Goal: Task Accomplishment & Management: Use online tool/utility

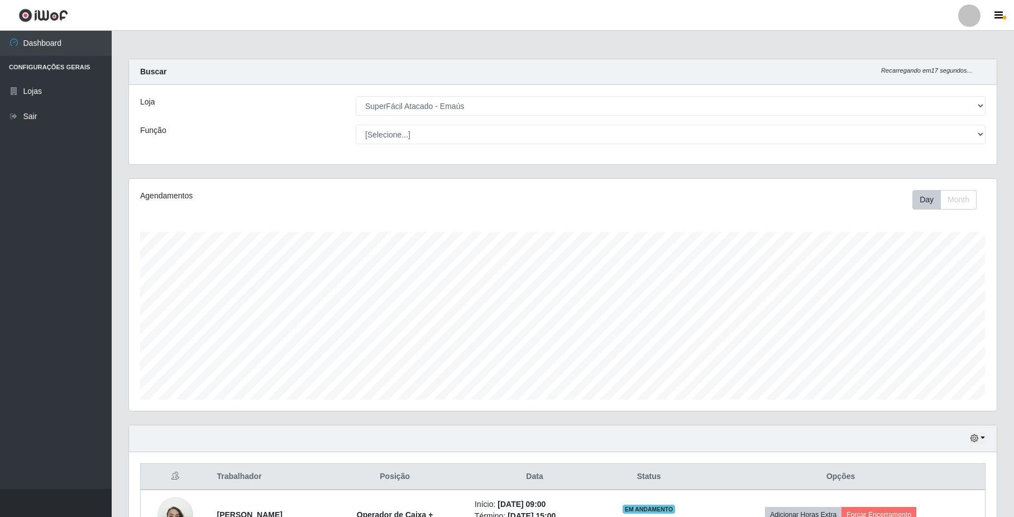
select select "407"
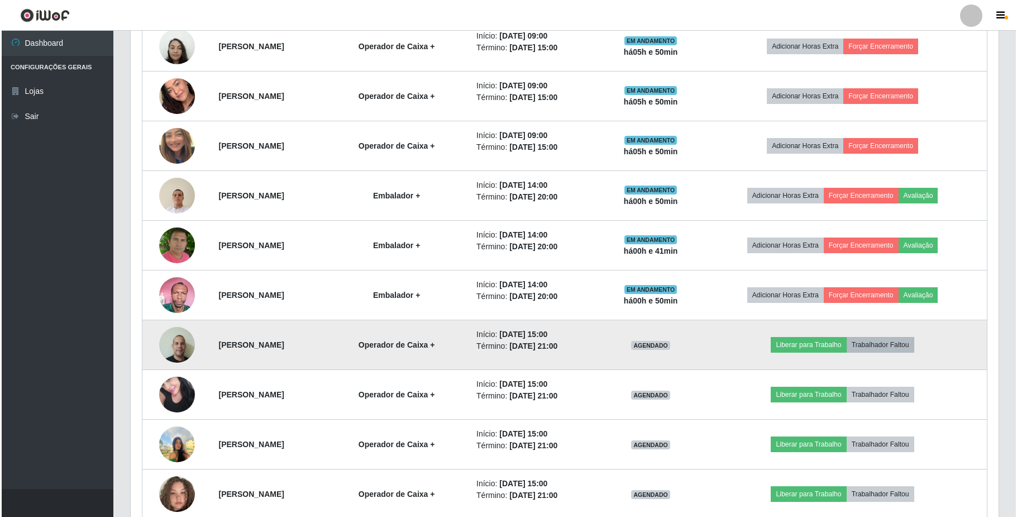
scroll to position [550, 0]
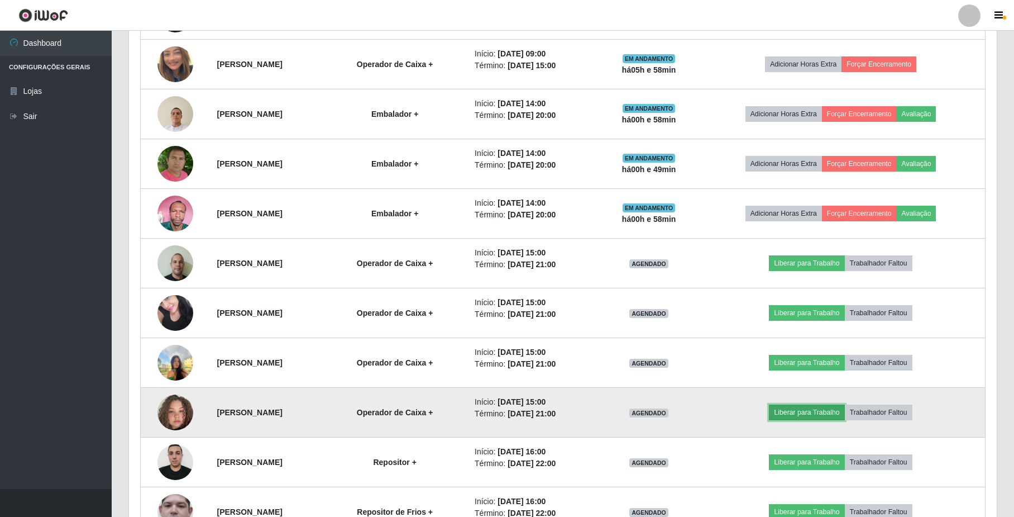
click at [801, 416] on button "Liberar para Trabalho" at bounding box center [806, 412] width 75 height 16
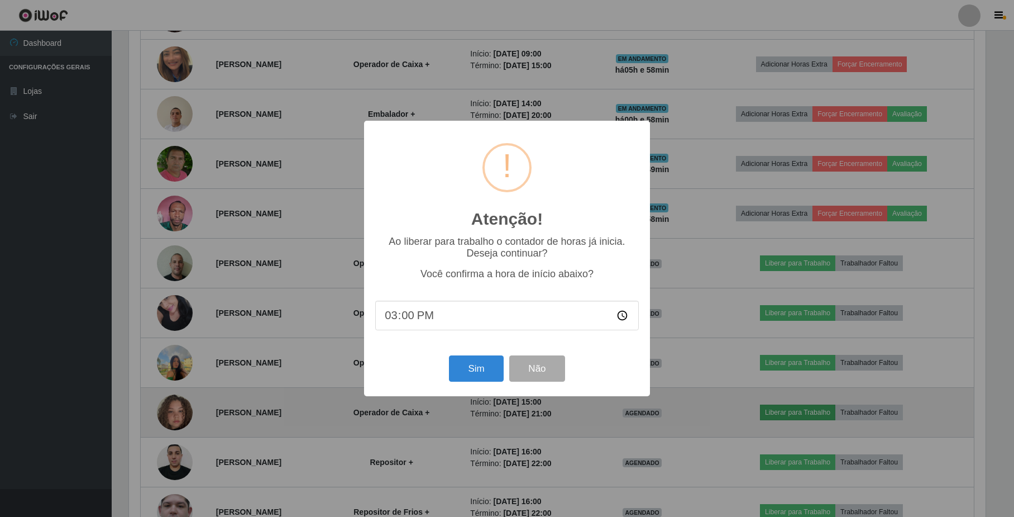
scroll to position [232, 859]
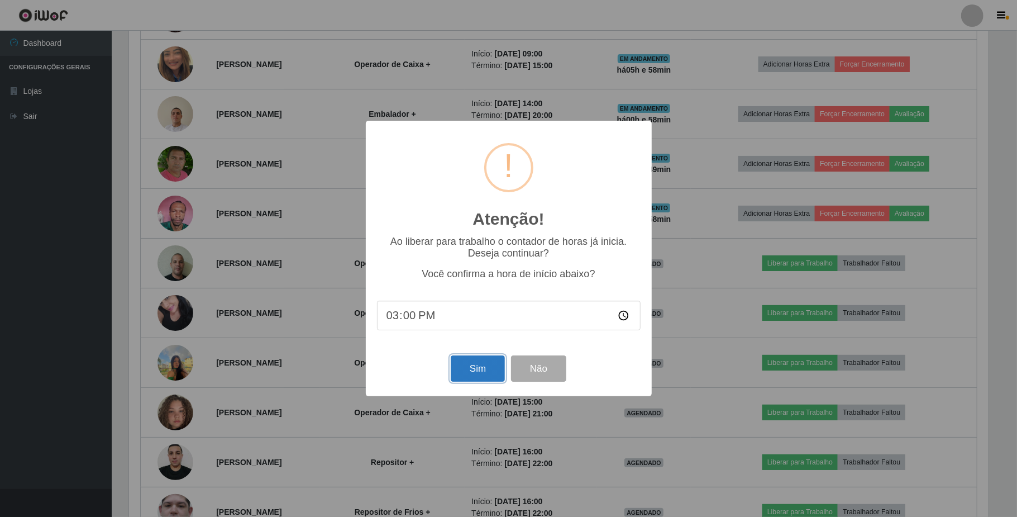
click at [470, 376] on button "Sim" at bounding box center [478, 368] width 54 height 26
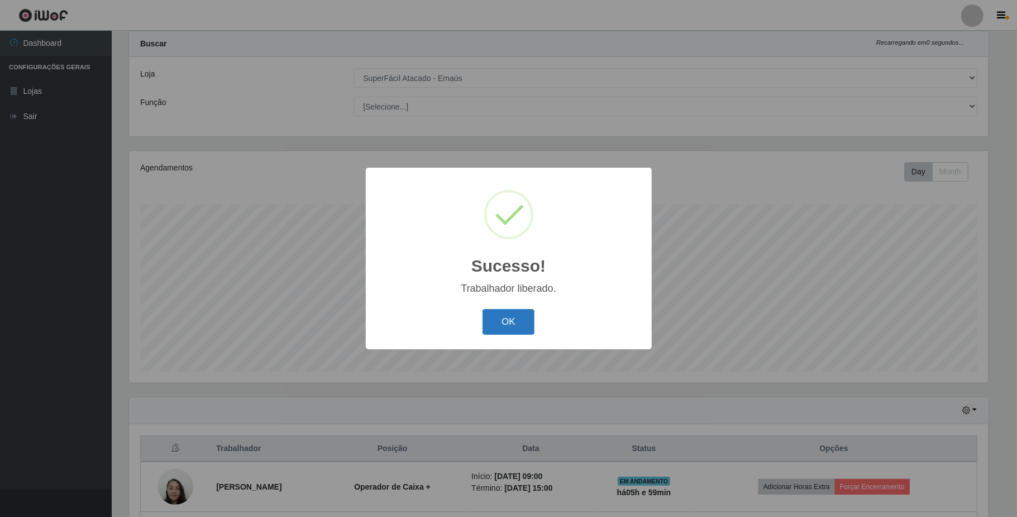
click at [516, 320] on button "OK" at bounding box center [509, 322] width 52 height 26
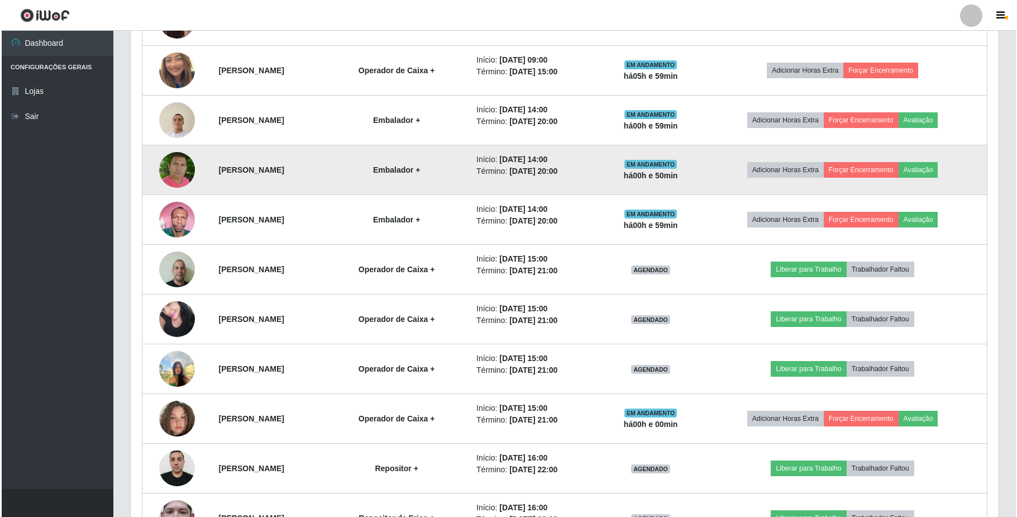
scroll to position [550, 0]
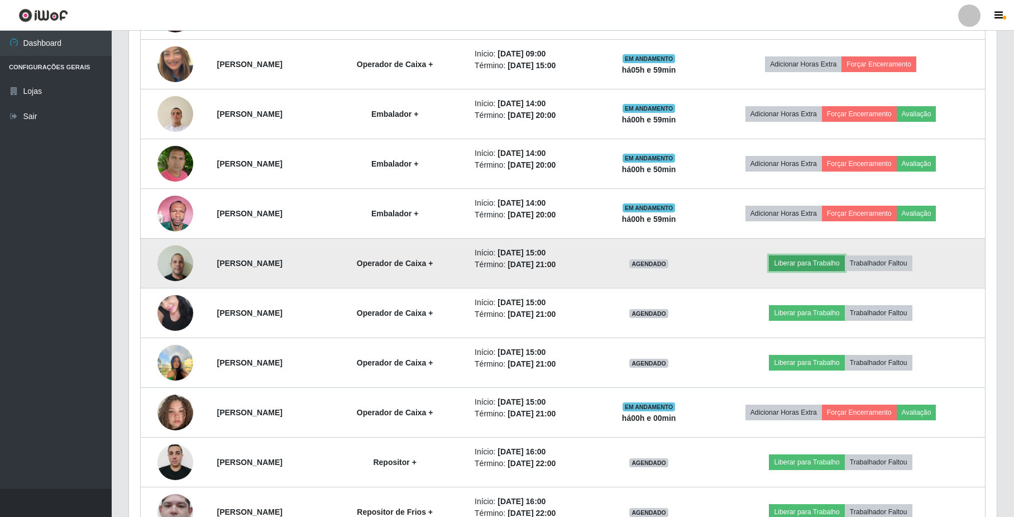
click at [836, 267] on button "Liberar para Trabalho" at bounding box center [806, 263] width 75 height 16
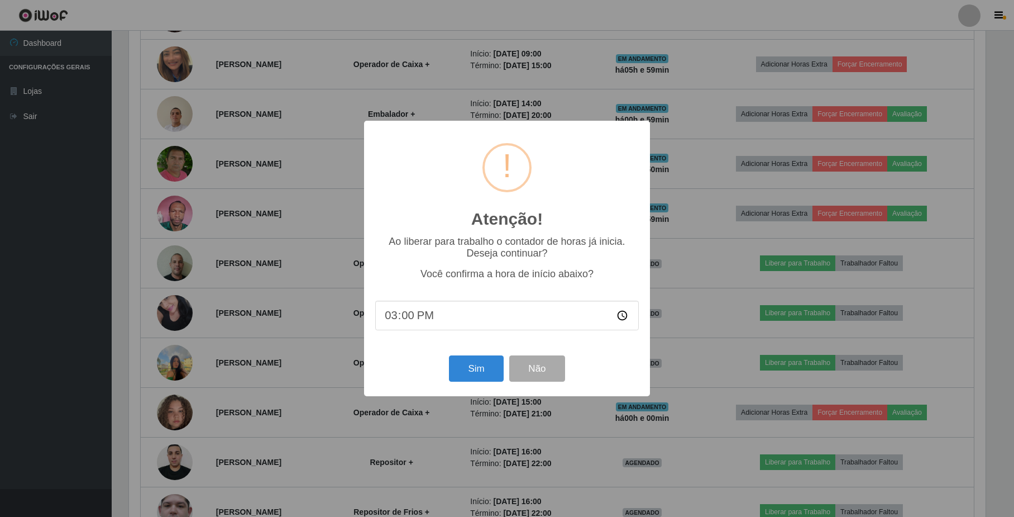
scroll to position [232, 859]
click at [478, 375] on button "Sim" at bounding box center [478, 368] width 54 height 26
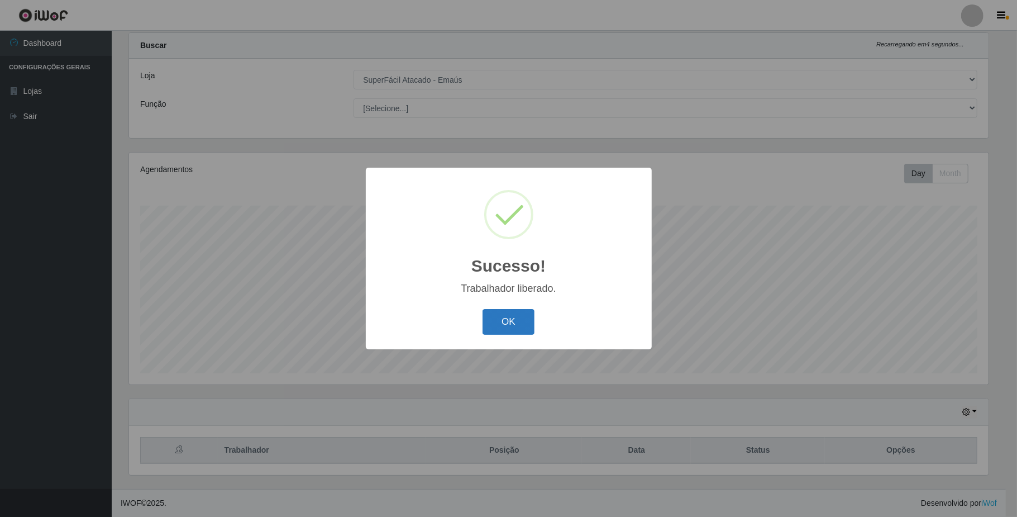
click at [505, 321] on button "OK" at bounding box center [509, 322] width 52 height 26
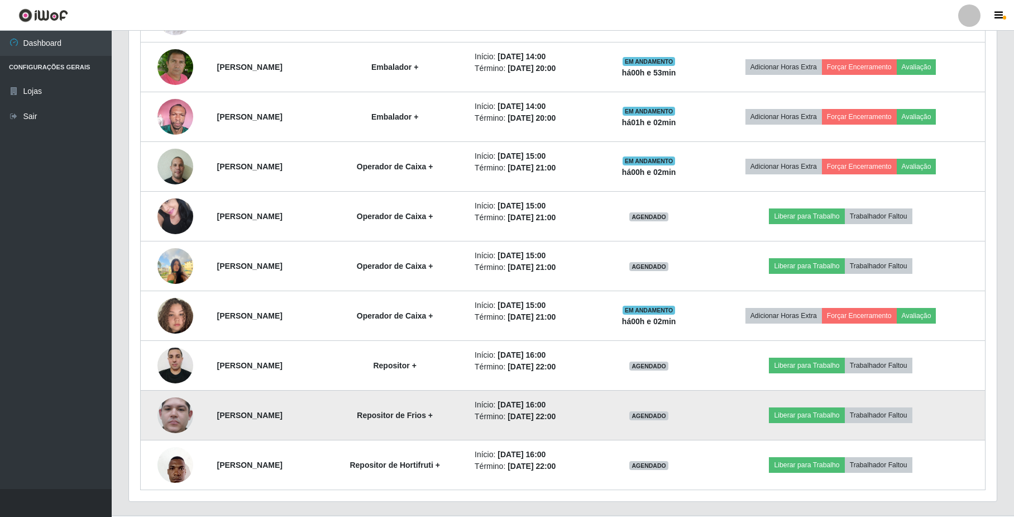
scroll to position [677, 0]
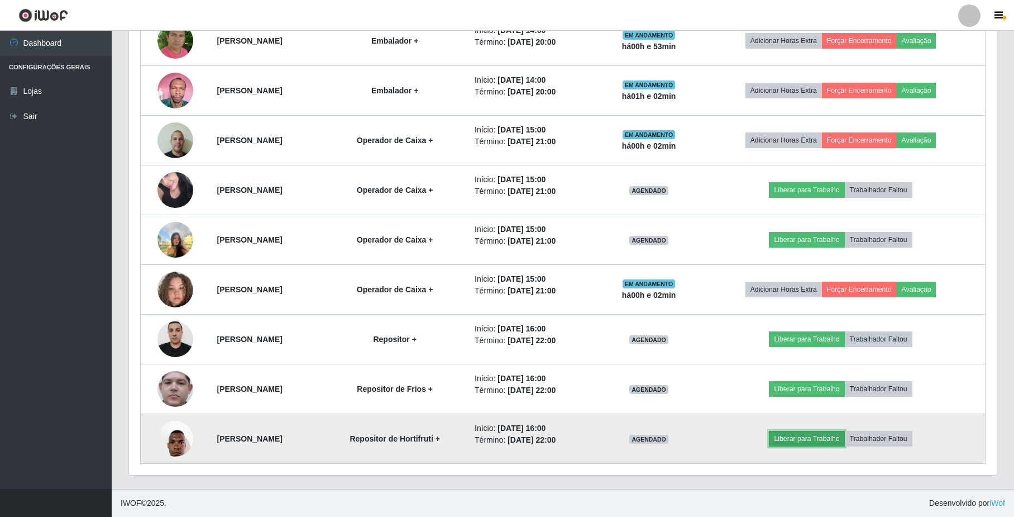
click at [823, 437] on button "Liberar para Trabalho" at bounding box center [806, 439] width 75 height 16
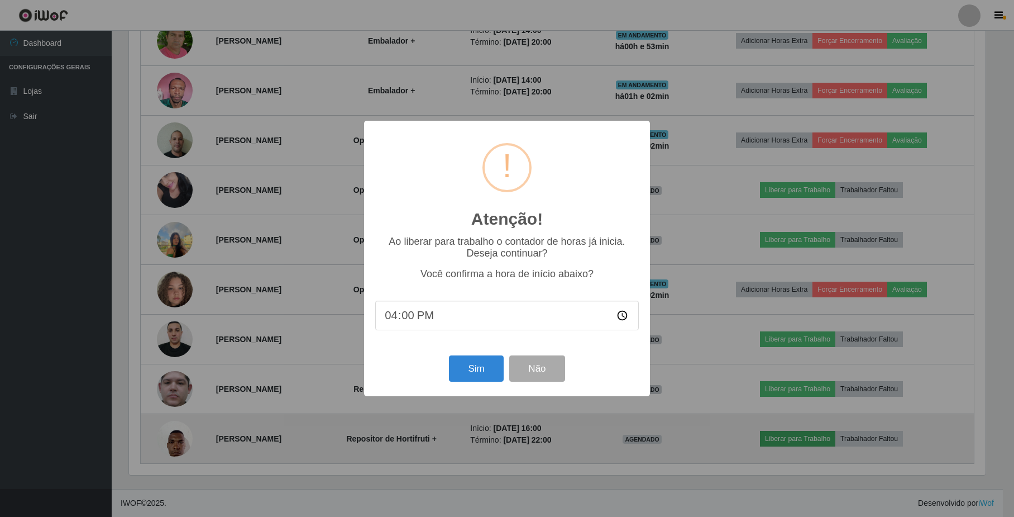
scroll to position [232, 859]
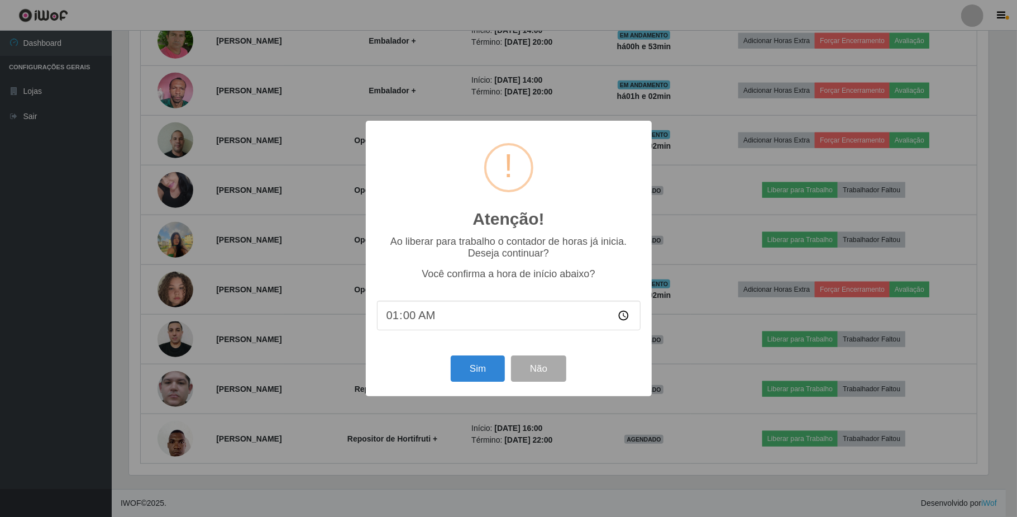
type input "15:00"
click at [480, 374] on button "Sim" at bounding box center [478, 368] width 54 height 26
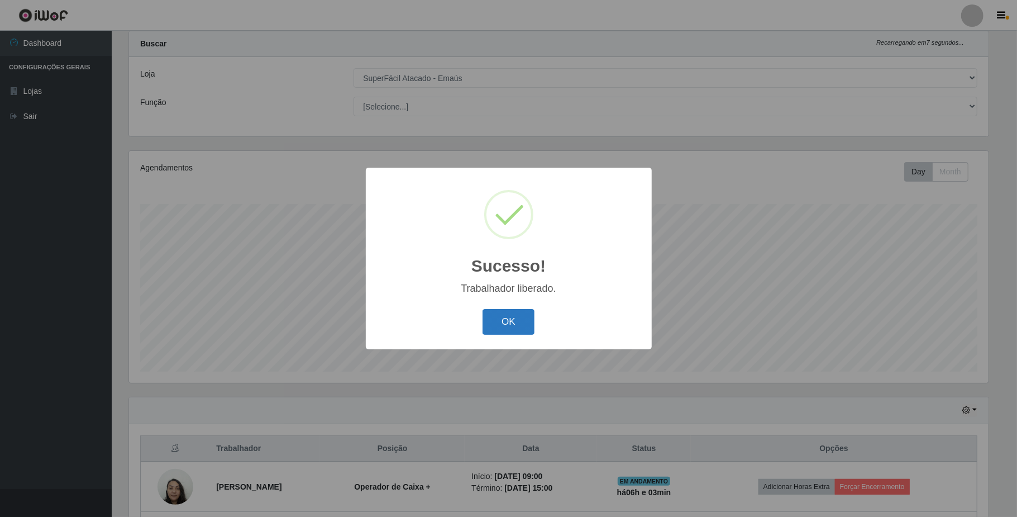
click at [505, 322] on button "OK" at bounding box center [509, 322] width 52 height 26
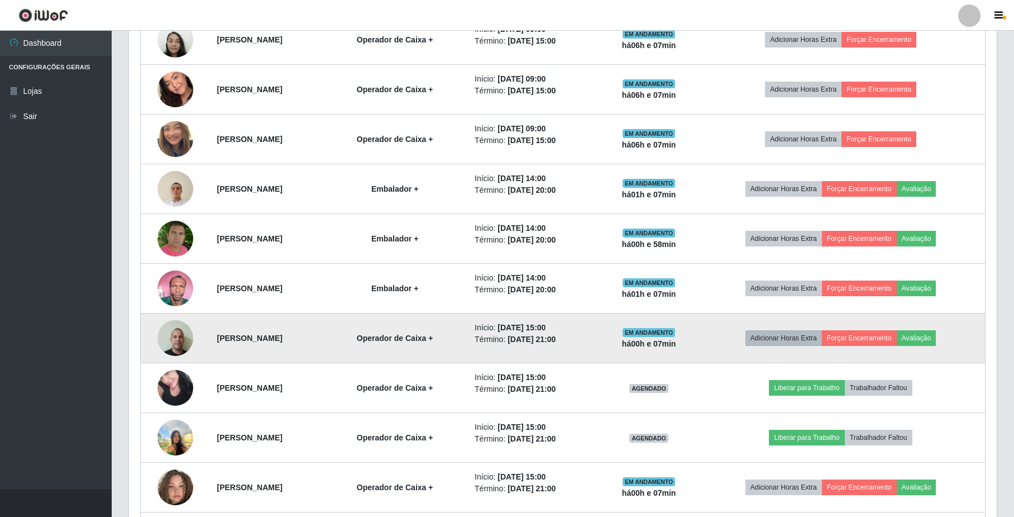
scroll to position [550, 0]
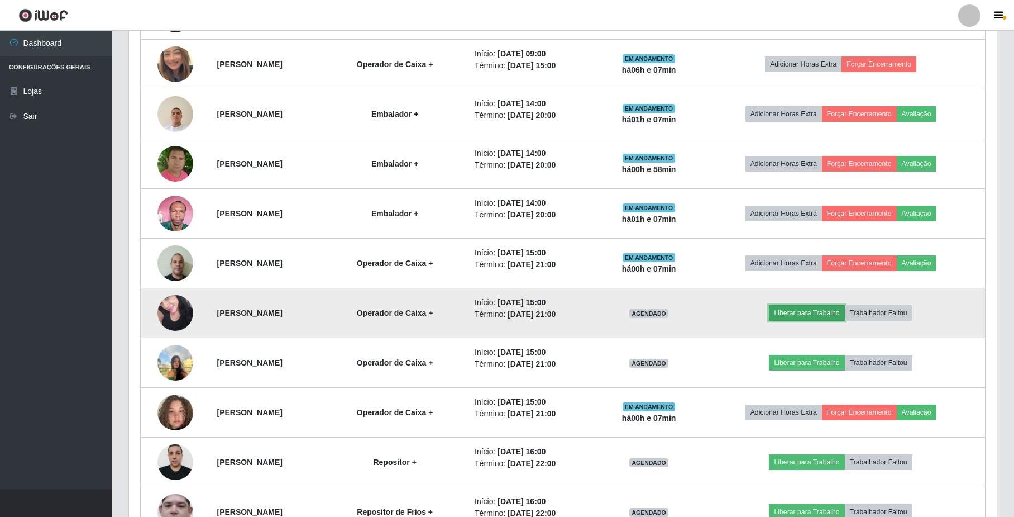
click at [830, 317] on button "Liberar para Trabalho" at bounding box center [806, 313] width 75 height 16
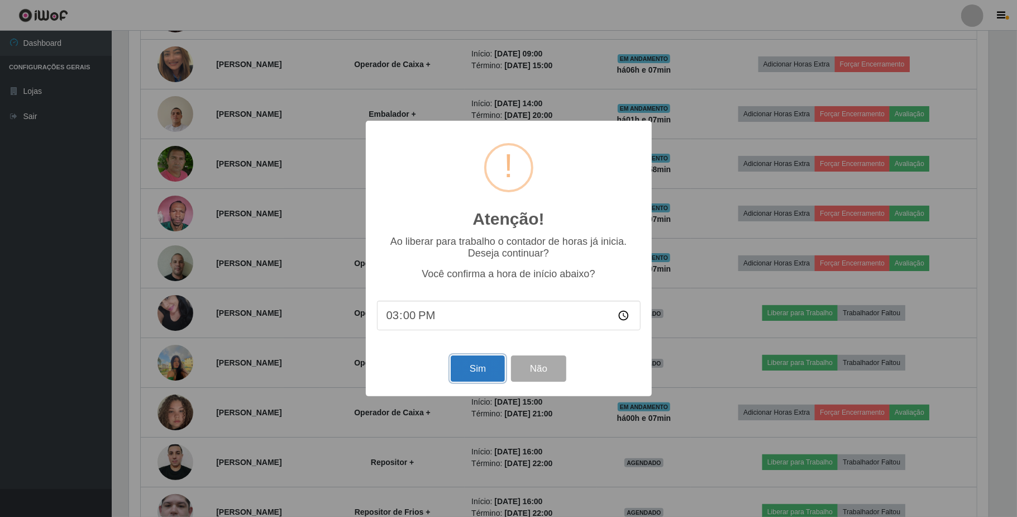
click at [492, 376] on button "Sim" at bounding box center [478, 368] width 54 height 26
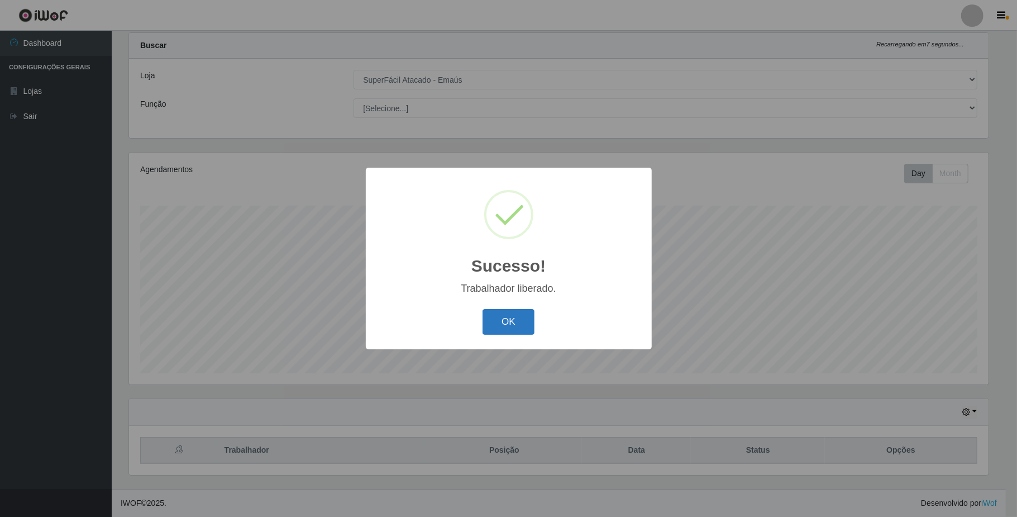
click at [518, 318] on button "OK" at bounding box center [509, 322] width 52 height 26
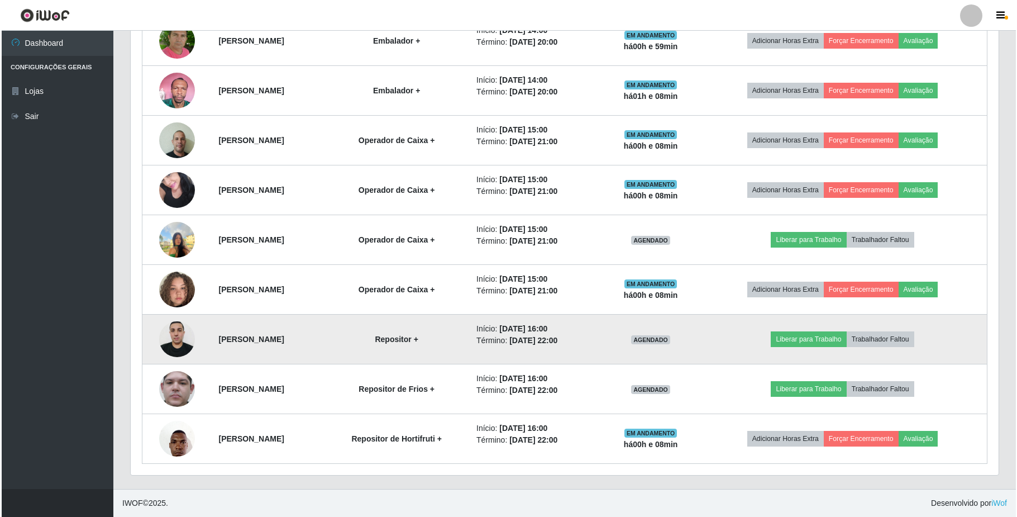
scroll to position [602, 0]
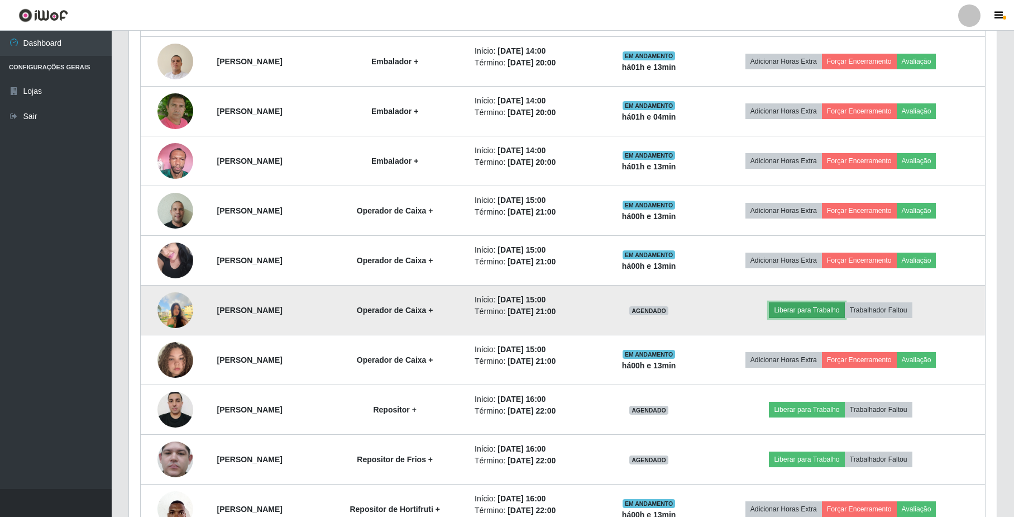
click at [823, 313] on button "Liberar para Trabalho" at bounding box center [806, 310] width 75 height 16
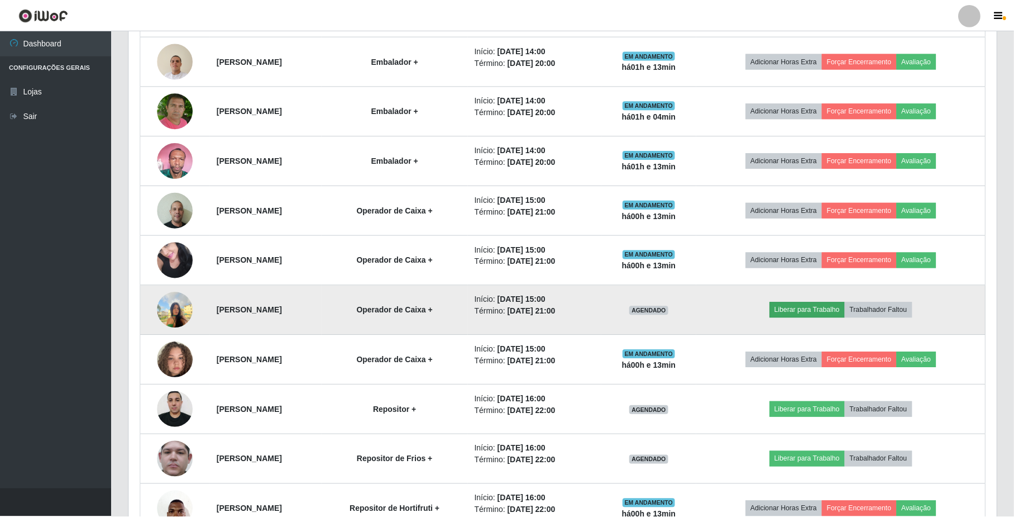
scroll to position [232, 859]
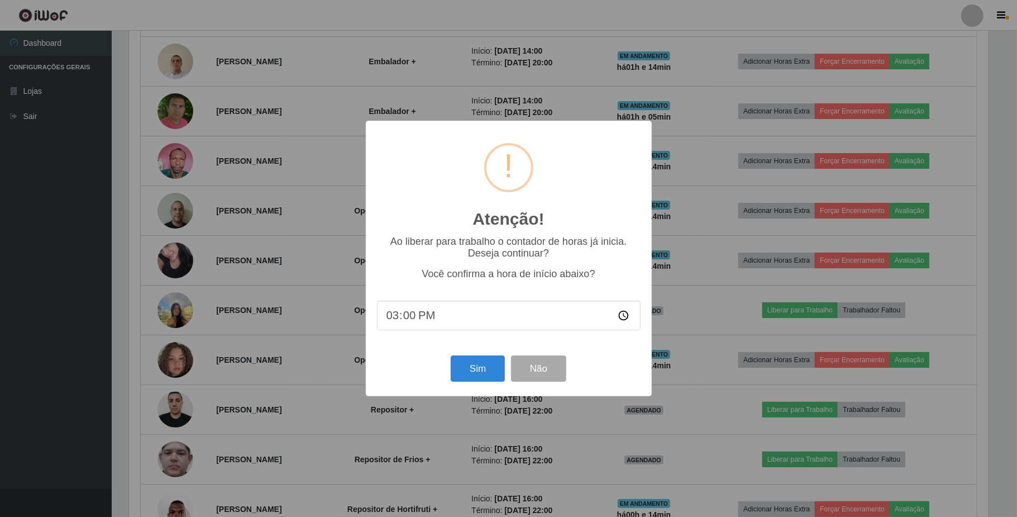
click at [412, 317] on input "15:00" at bounding box center [509, 316] width 264 height 30
type input "15:14"
click at [476, 363] on button "Sim" at bounding box center [478, 368] width 54 height 26
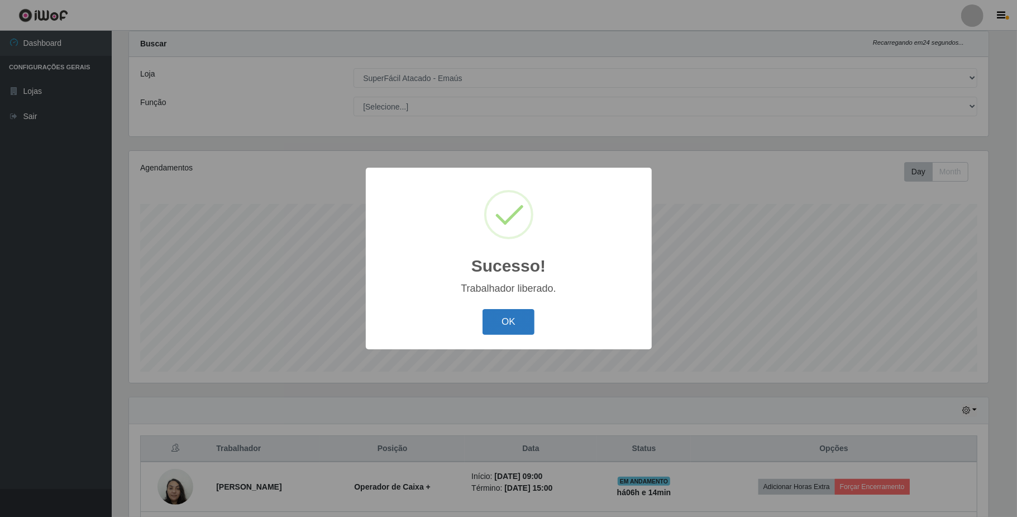
click at [499, 314] on button "OK" at bounding box center [509, 322] width 52 height 26
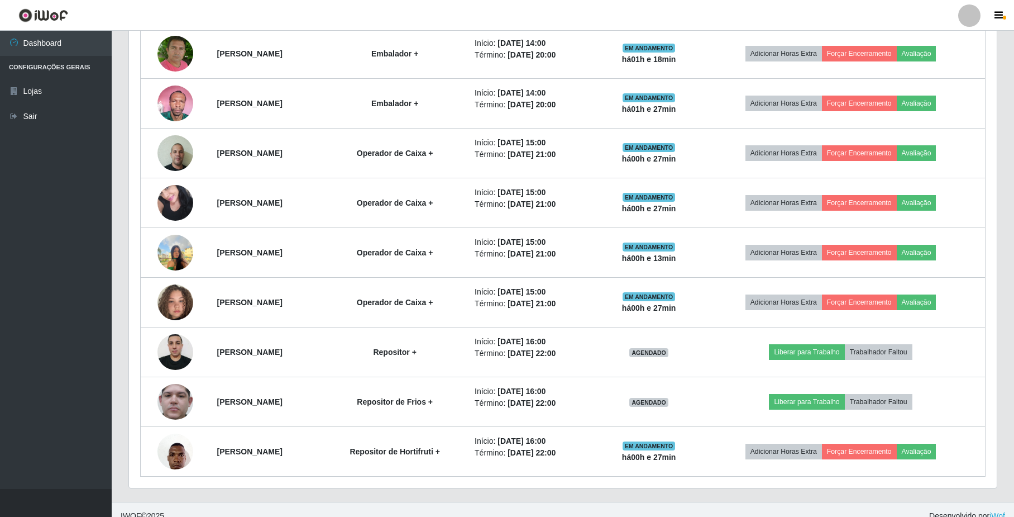
scroll to position [677, 0]
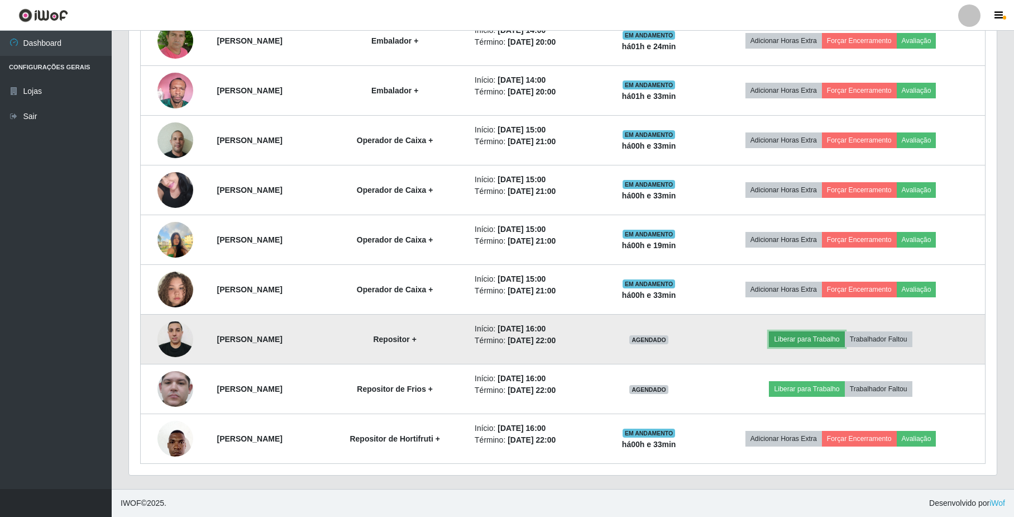
click at [825, 340] on button "Liberar para Trabalho" at bounding box center [806, 339] width 75 height 16
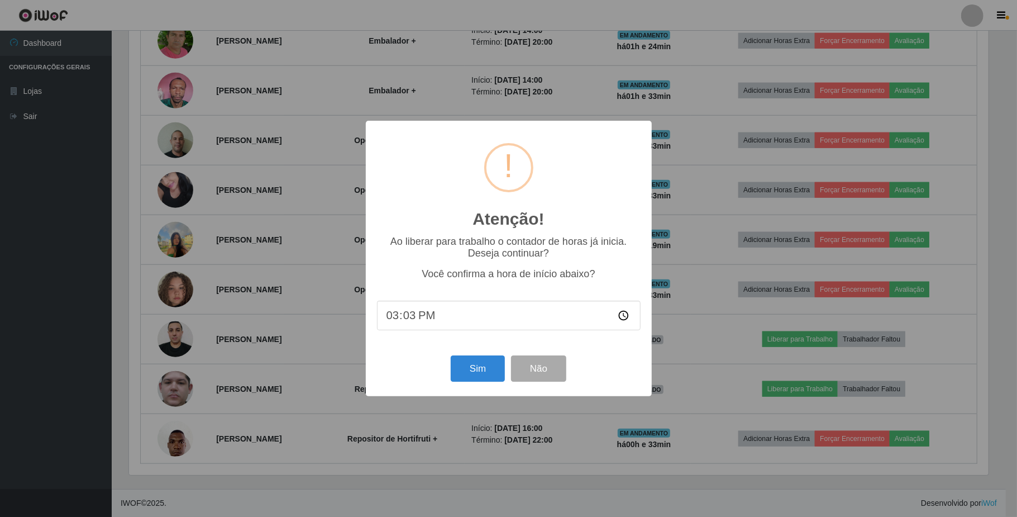
type input "15:30"
click at [487, 374] on button "Sim" at bounding box center [478, 368] width 54 height 26
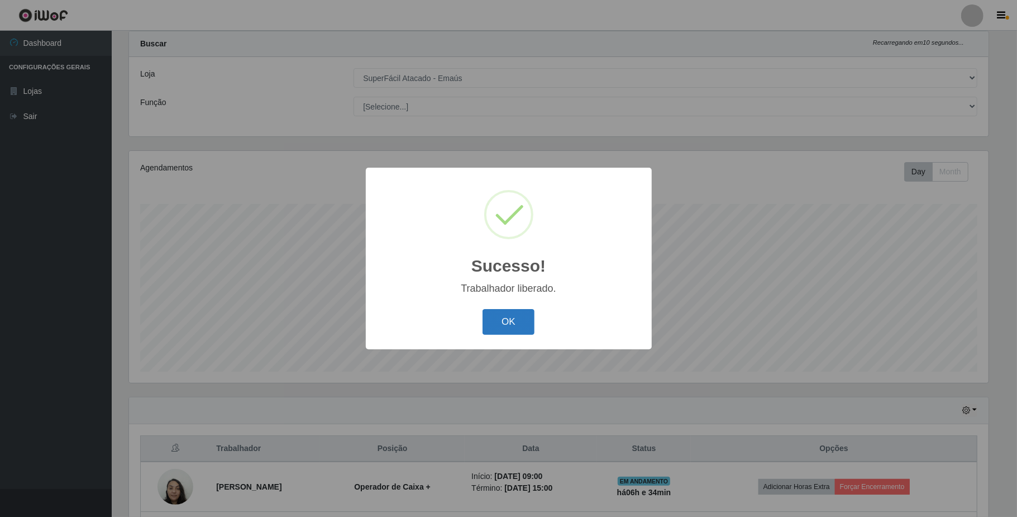
click at [513, 327] on button "OK" at bounding box center [509, 322] width 52 height 26
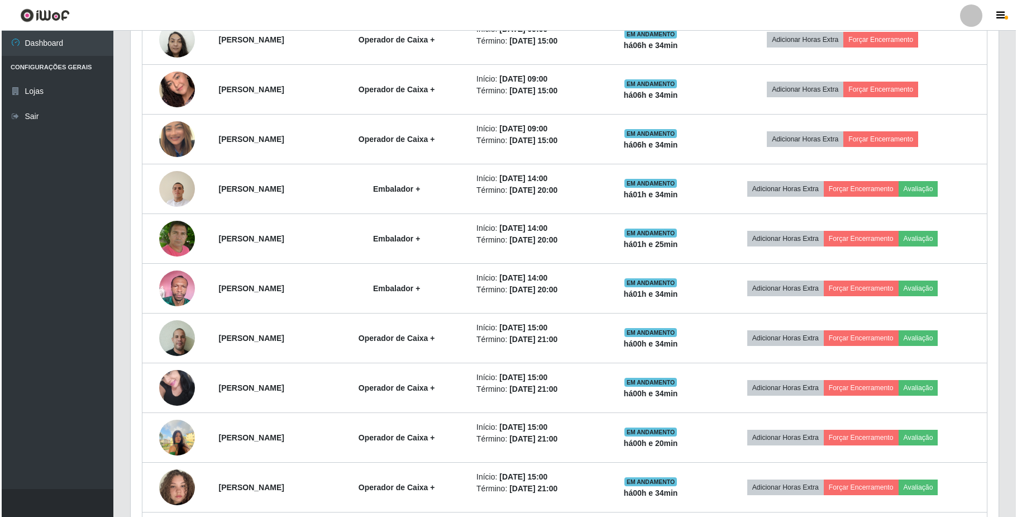
scroll to position [677, 0]
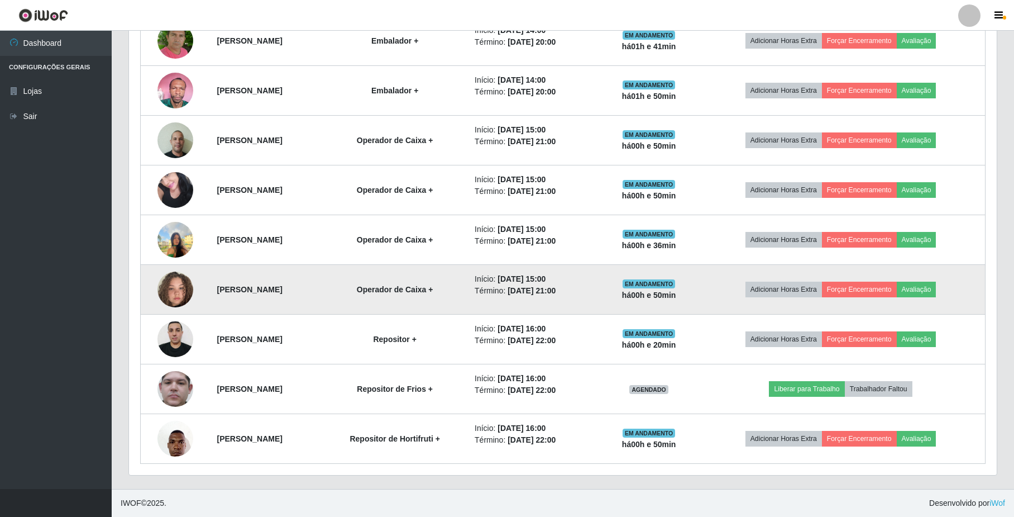
click at [181, 278] on img at bounding box center [176, 290] width 36 height 64
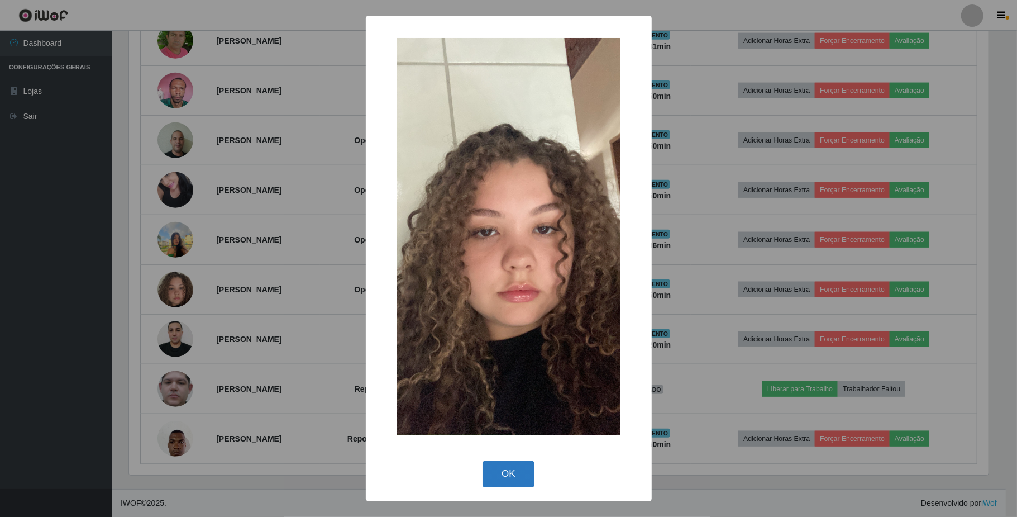
click at [494, 479] on button "OK" at bounding box center [509, 474] width 52 height 26
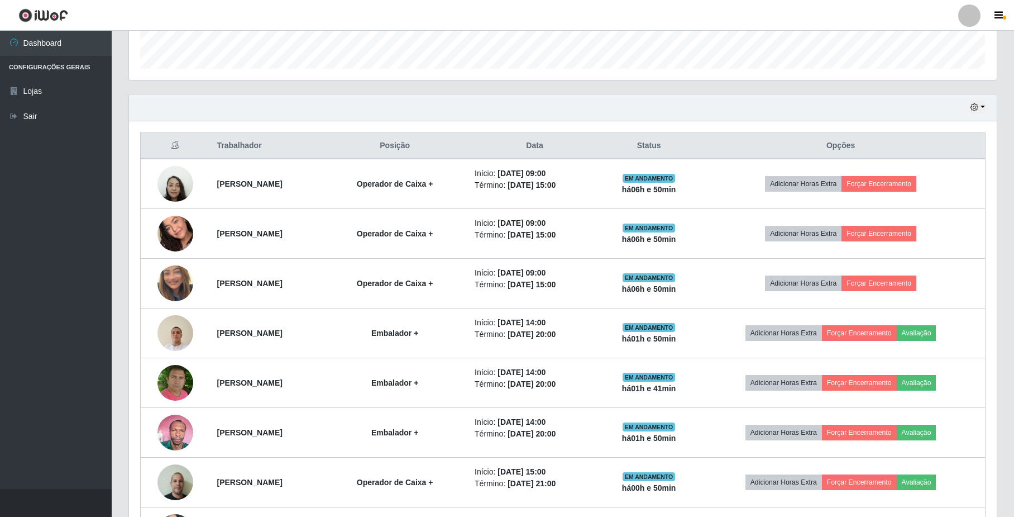
scroll to position [304, 0]
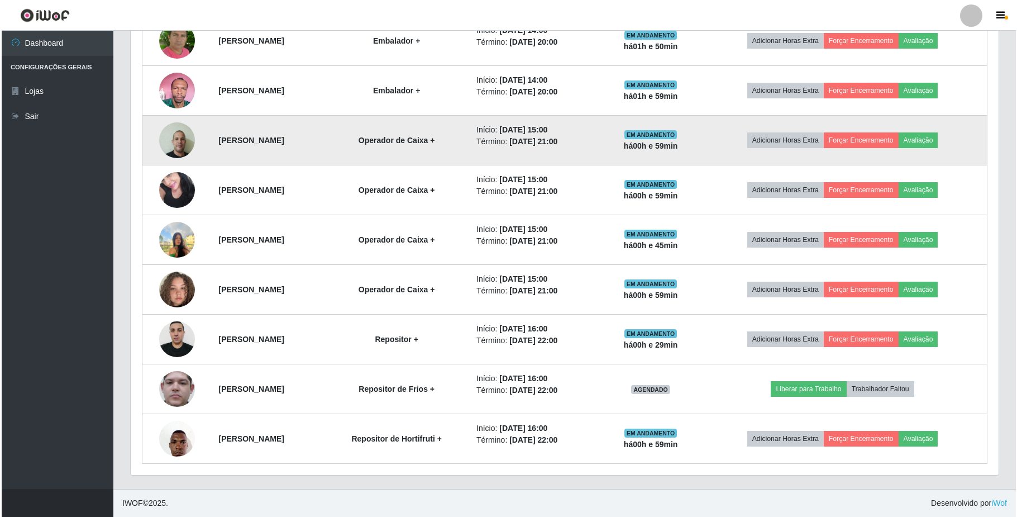
scroll to position [677, 0]
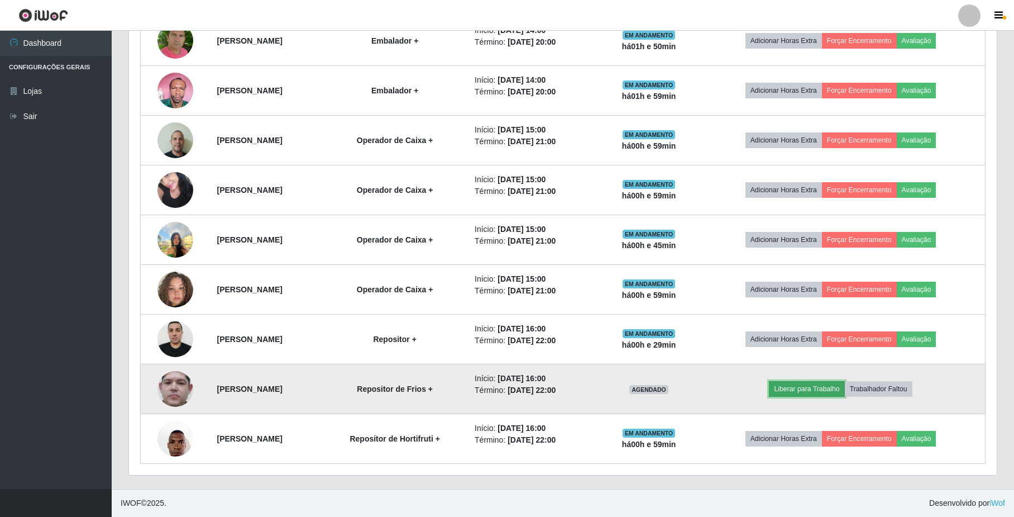
click at [808, 394] on button "Liberar para Trabalho" at bounding box center [806, 389] width 75 height 16
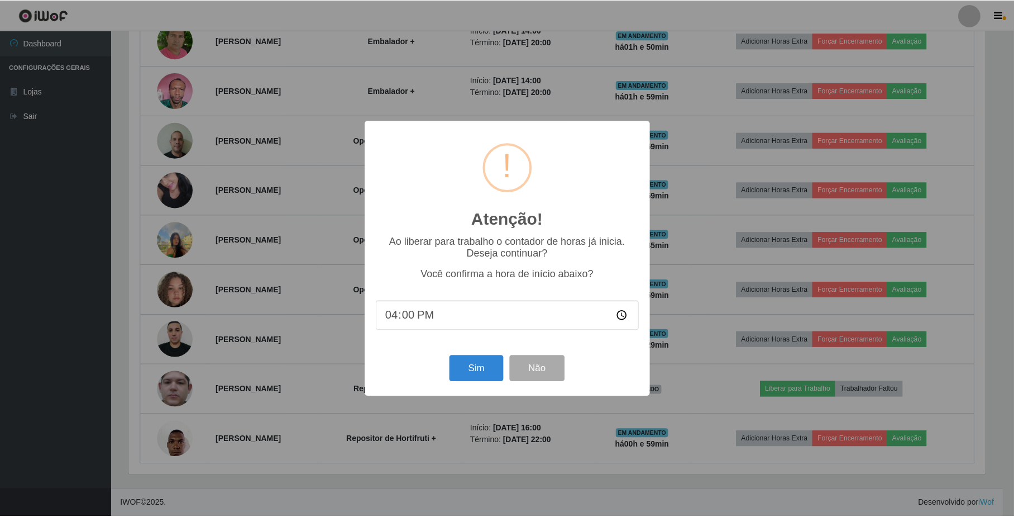
scroll to position [232, 859]
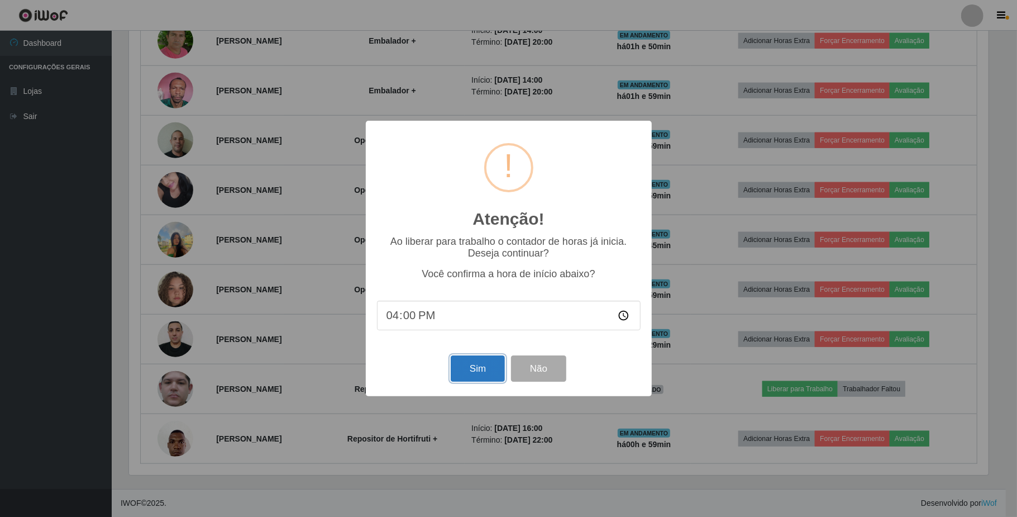
click at [494, 376] on button "Sim" at bounding box center [478, 368] width 54 height 26
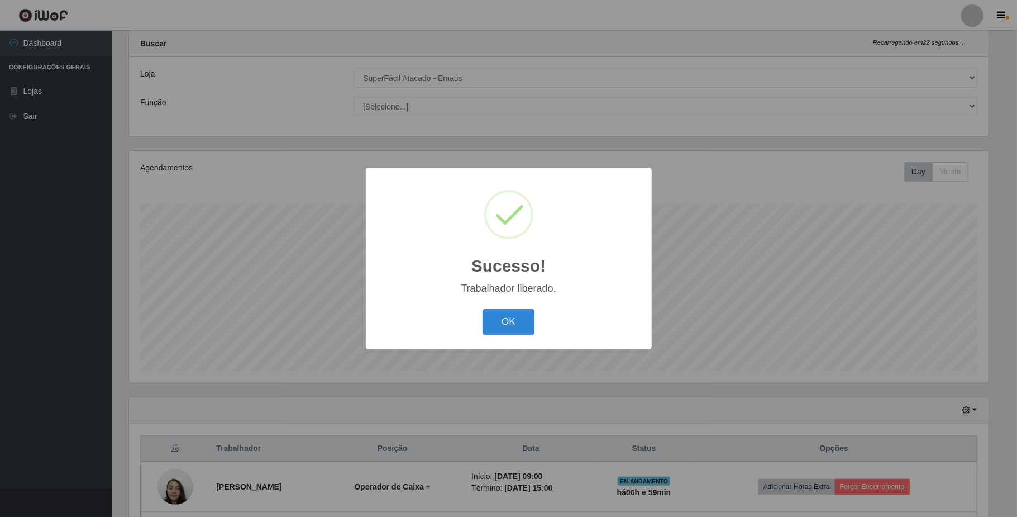
drag, startPoint x: 497, startPoint y: 287, endPoint x: 496, endPoint y: 296, distance: 8.4
click at [497, 293] on div "Trabalhador liberado." at bounding box center [509, 289] width 264 height 12
click at [503, 311] on div "Sucesso! × Trabalhador liberado. OK Cancel" at bounding box center [509, 258] width 286 height 181
click at [503, 313] on button "OK" at bounding box center [509, 322] width 52 height 26
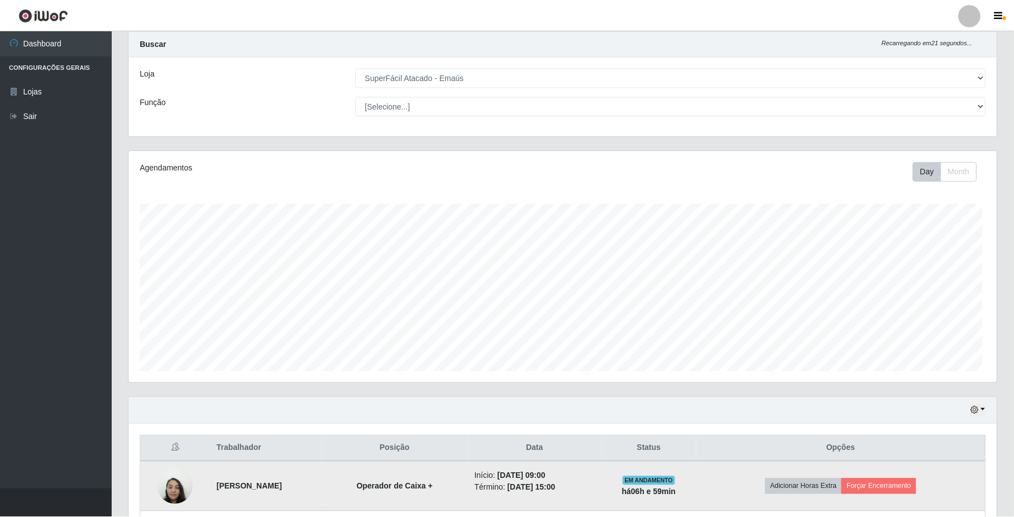
scroll to position [232, 868]
